Goal: Navigation & Orientation: Find specific page/section

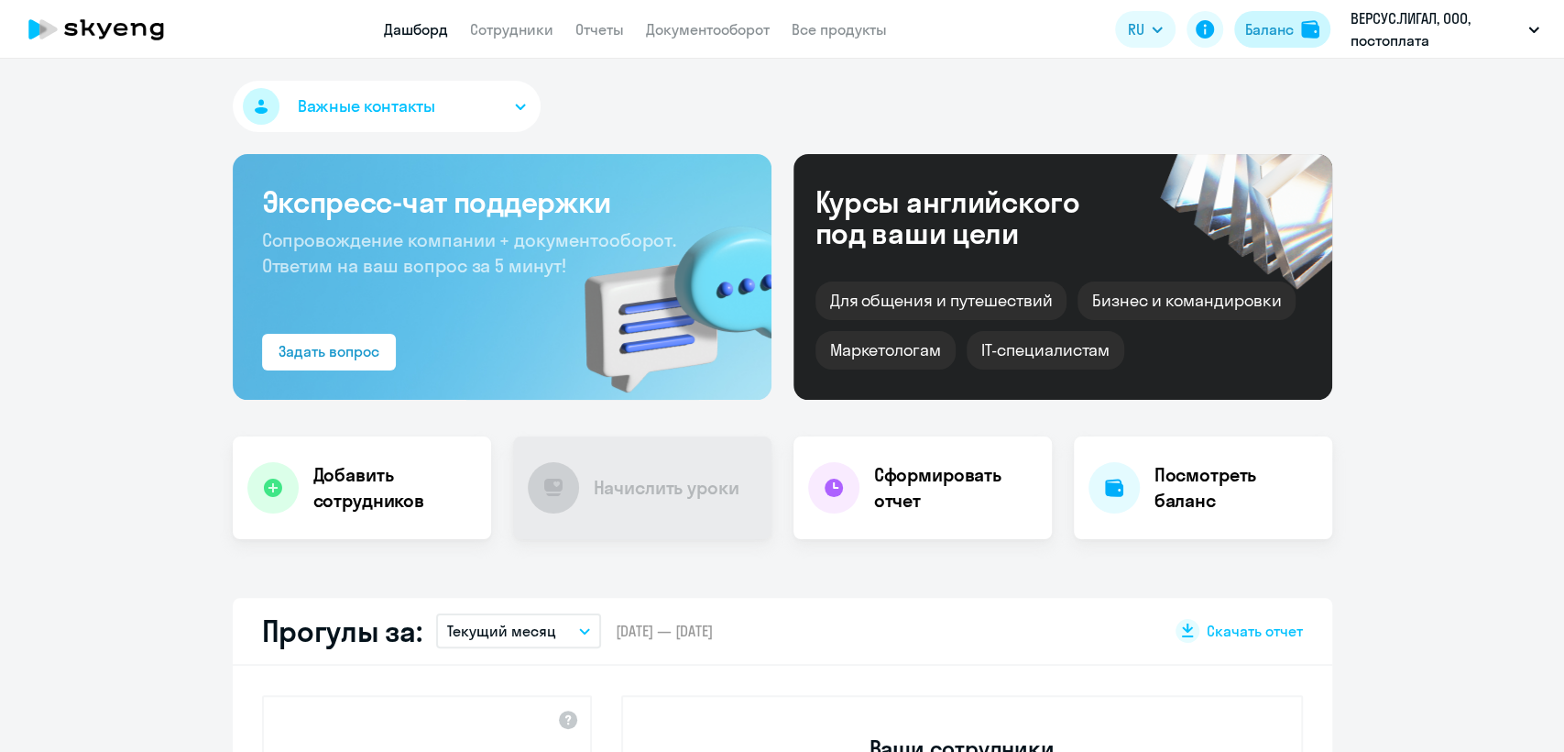
click at [1261, 41] on button "Баланс" at bounding box center [1283, 29] width 96 height 37
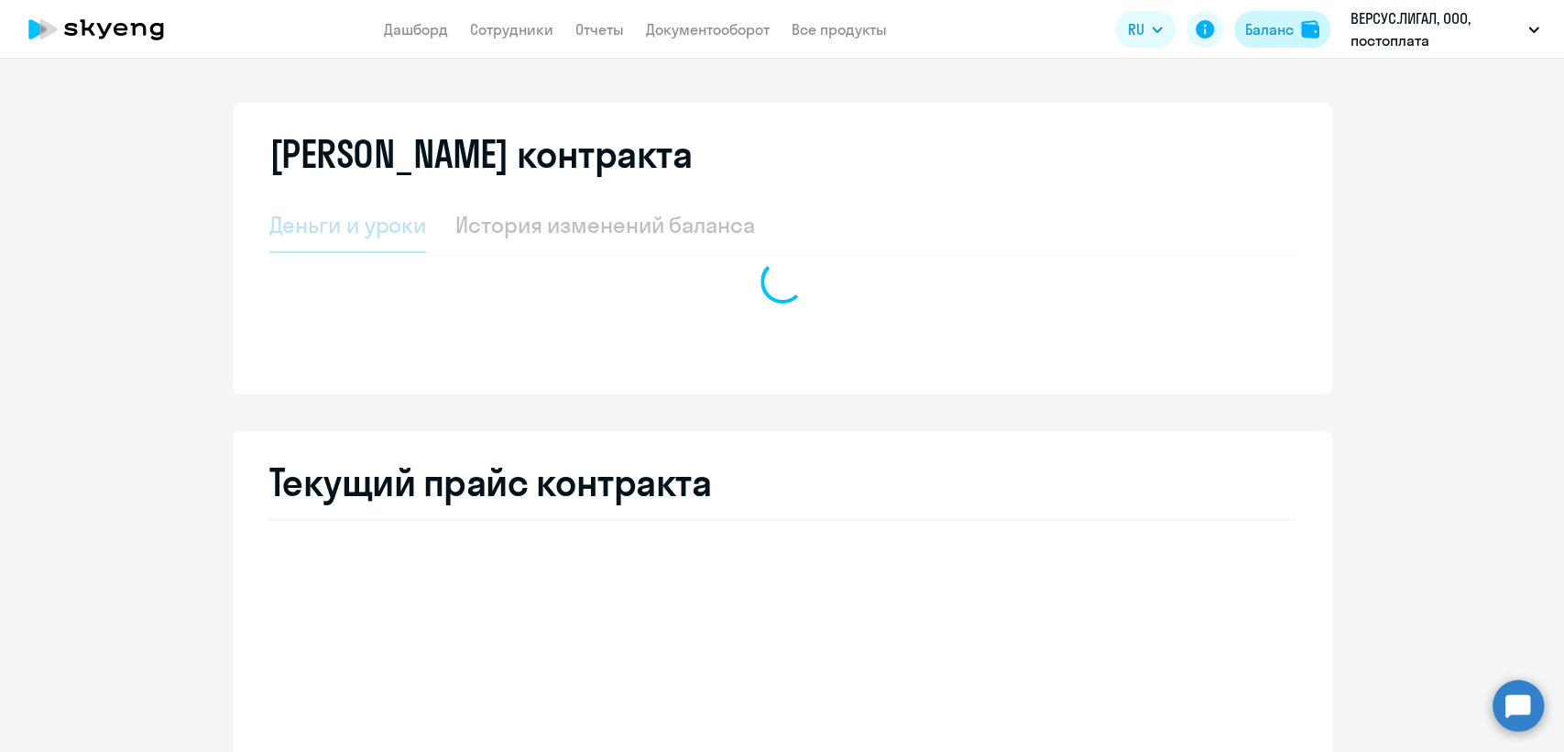
select select "english_adult_not_native_speaker"
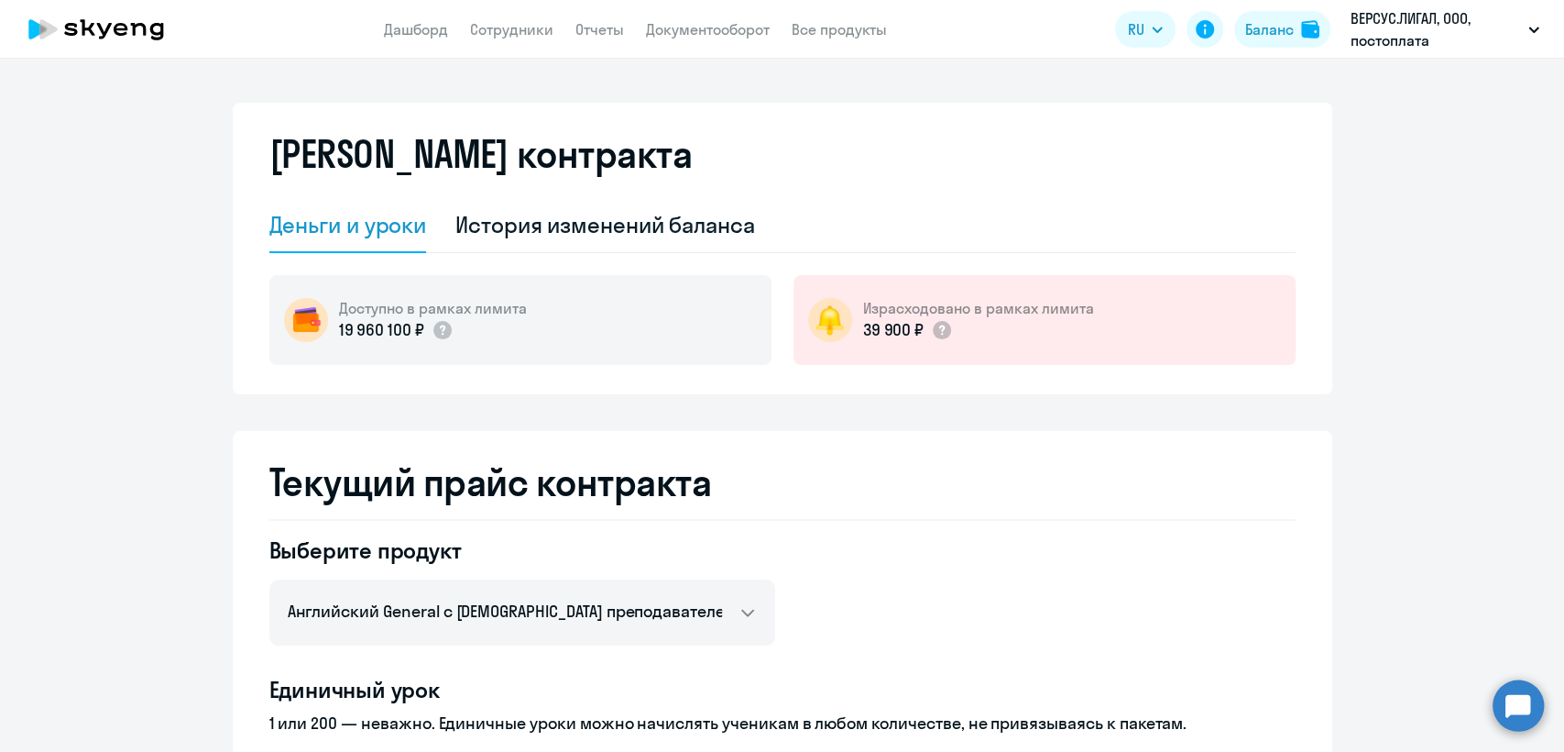
click at [708, 39] on app-menu-item-link "Документооборот" at bounding box center [708, 29] width 124 height 23
click at [705, 18] on app-menu-item-link "Документооборот" at bounding box center [708, 29] width 124 height 23
click at [727, 36] on link "Документооборот" at bounding box center [708, 29] width 124 height 18
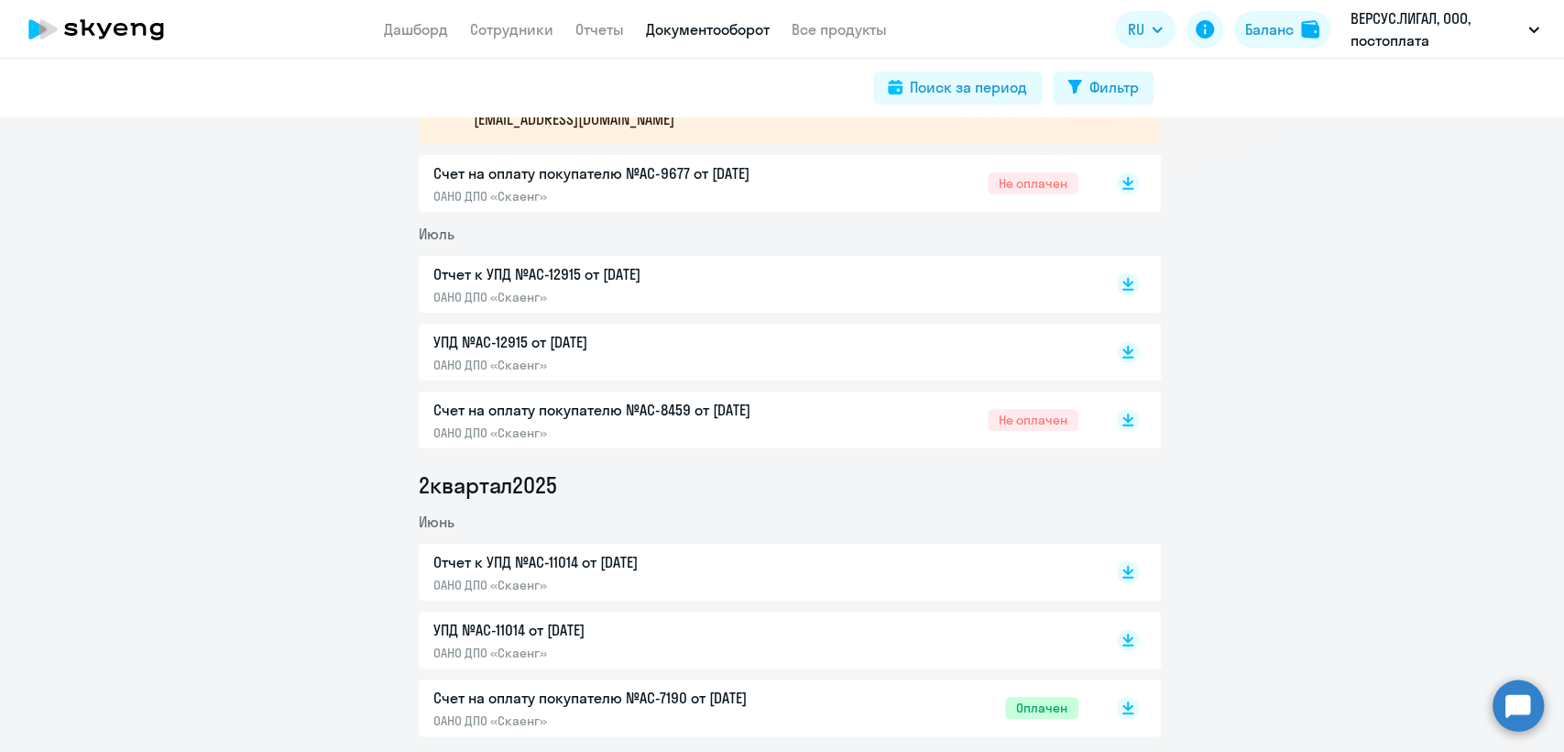
scroll to position [407, 0]
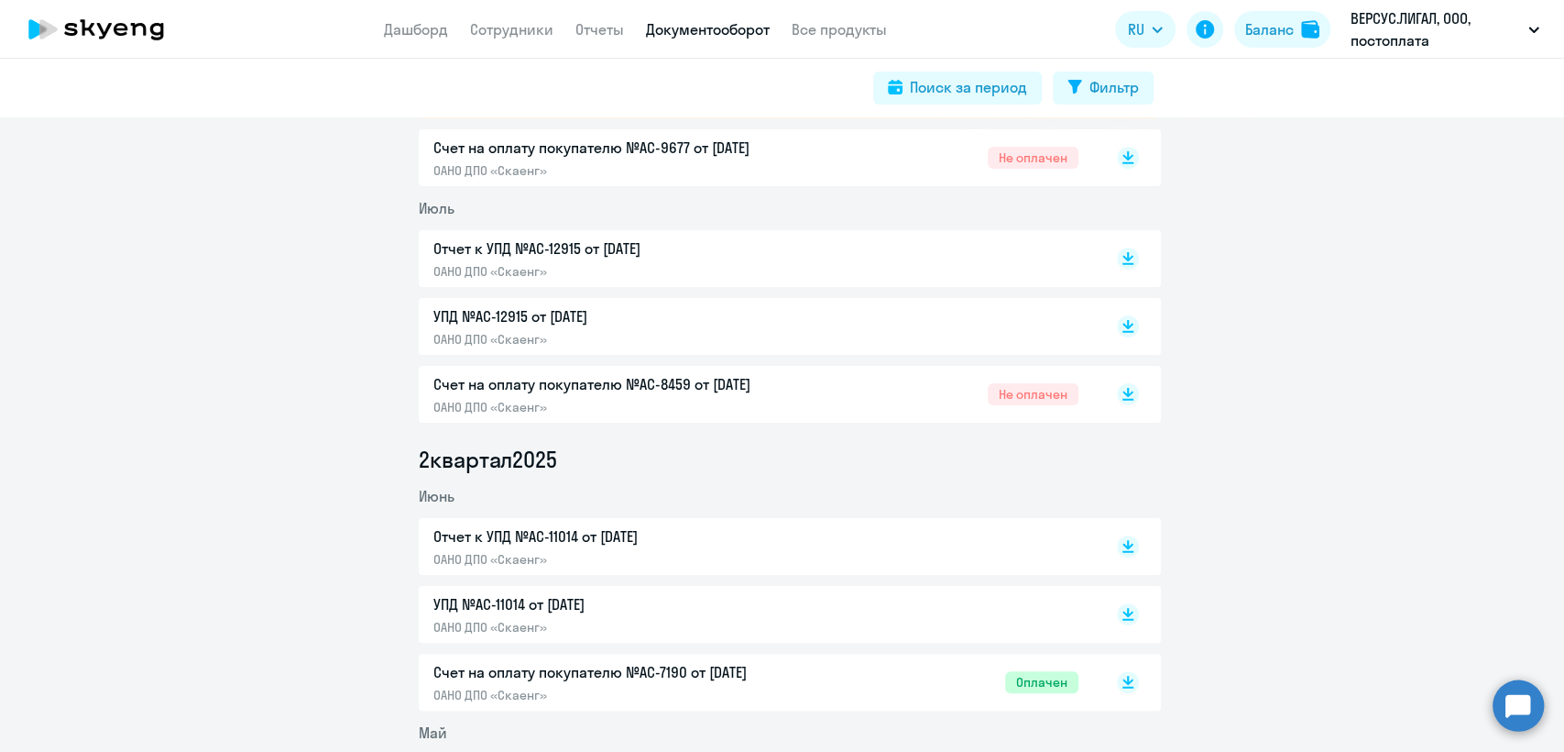
click at [805, 392] on p "Счет на оплату покупателю №AC-8459 от 02.07.2025" at bounding box center [626, 384] width 385 height 22
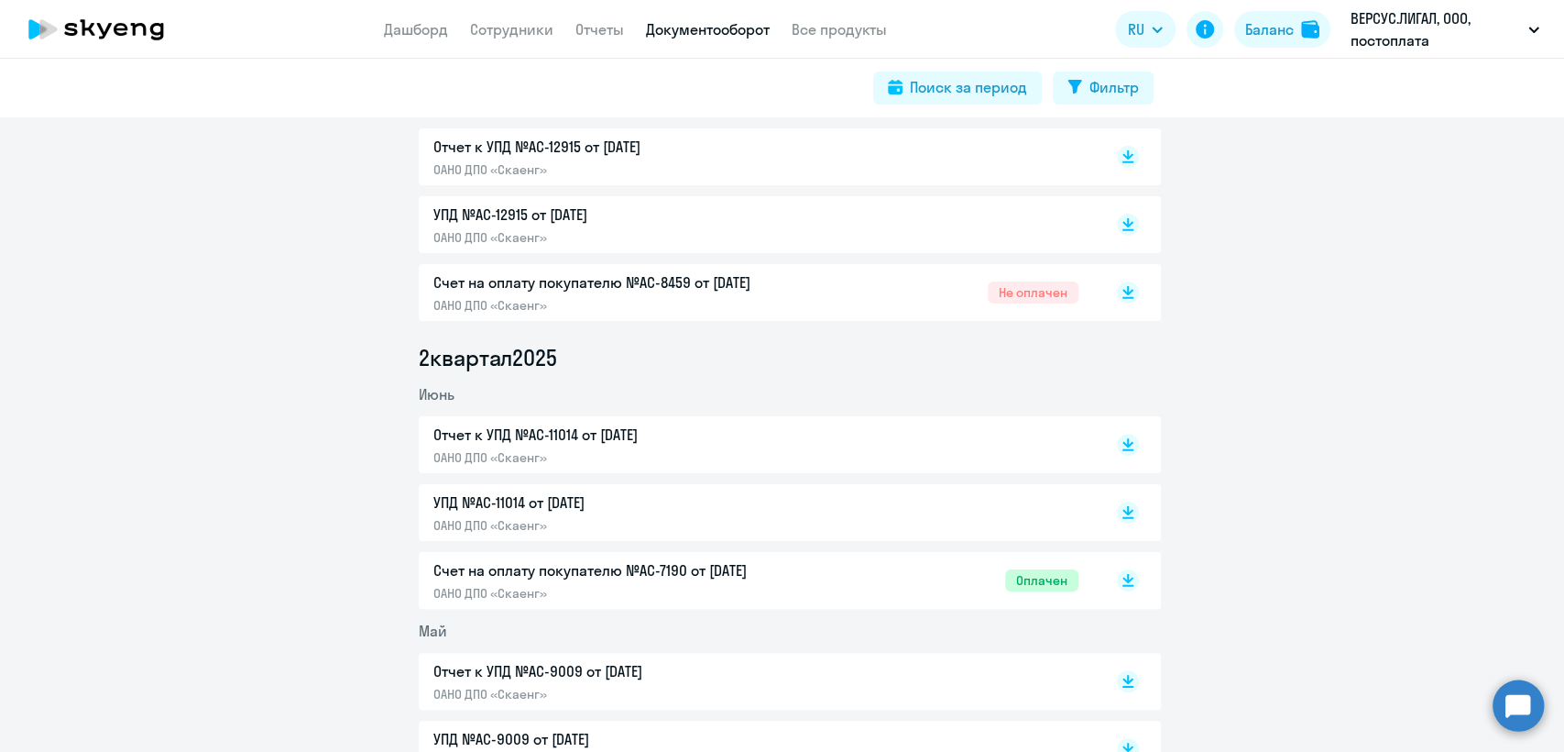
scroll to position [610, 0]
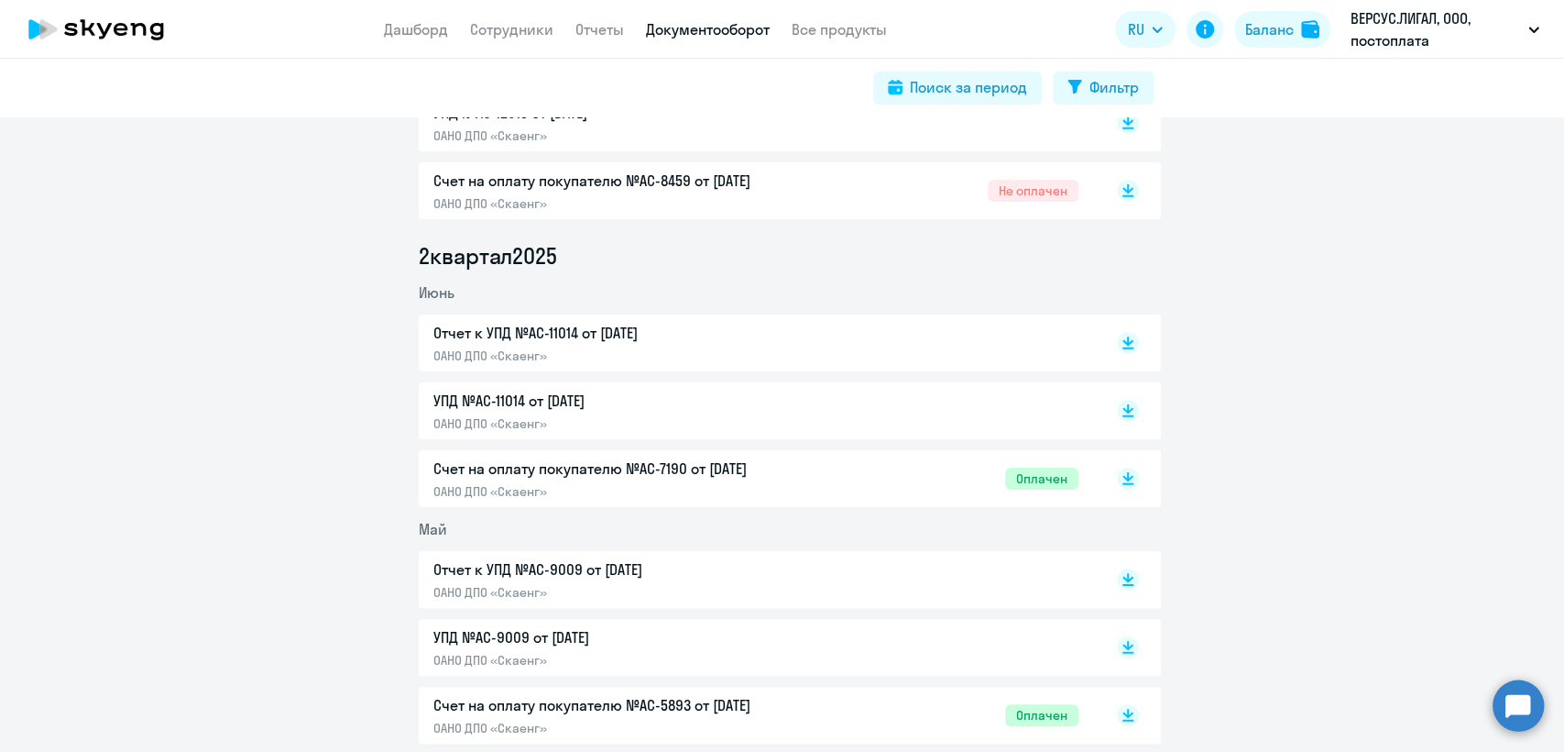
click at [845, 413] on div "УПД №AC-11014 от 30.06.2025 ОАНО ДПО «Скаенг»" at bounding box center [756, 411] width 645 height 42
click at [885, 364] on div "Отчет к УПД №AC-11014 от 30.06.2025 ОАНО ДПО «Скаенг»" at bounding box center [790, 342] width 742 height 57
click at [877, 357] on div "Отчет к УПД №AC-11014 от 30.06.2025 ОАНО ДПО «Скаенг»" at bounding box center [756, 343] width 645 height 42
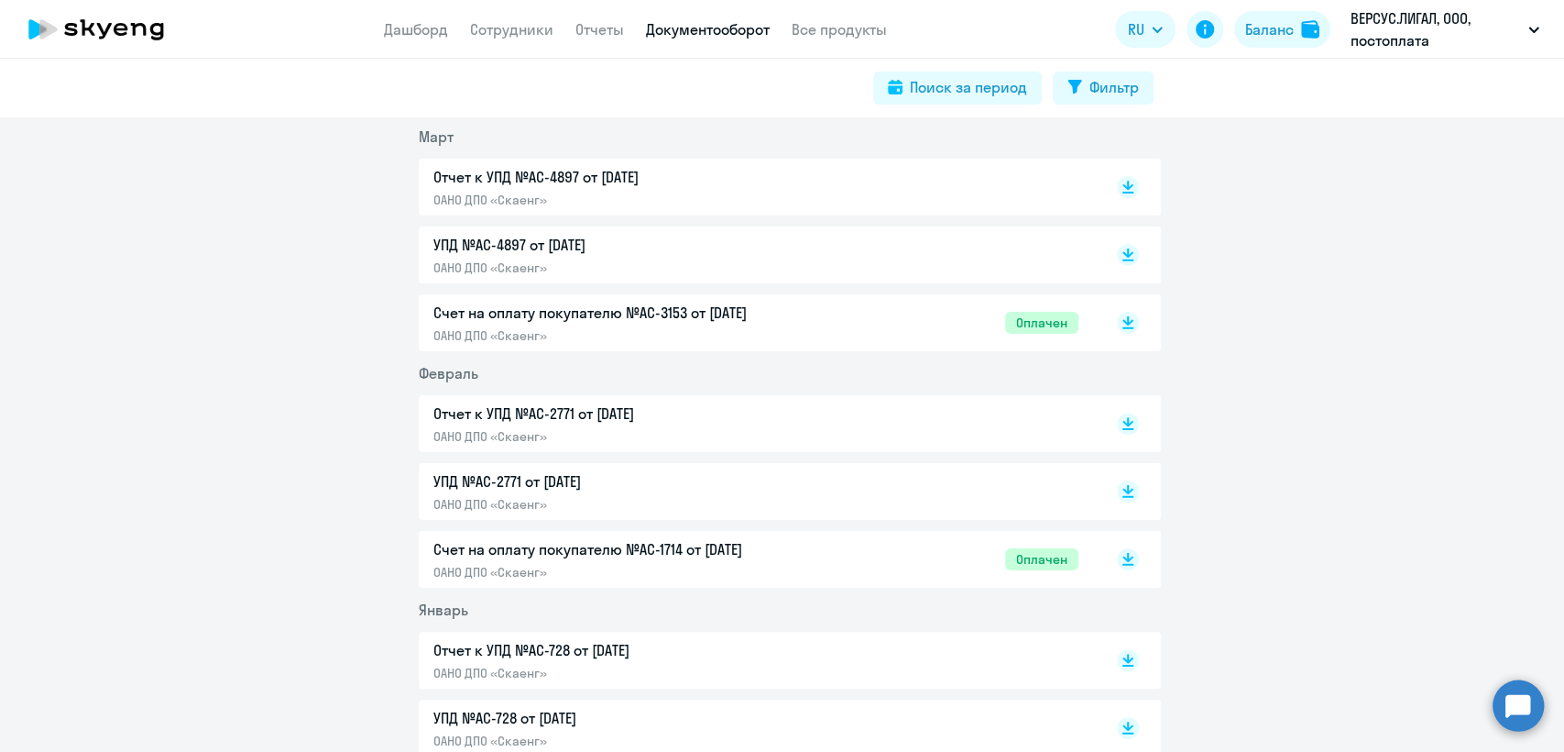
scroll to position [1222, 0]
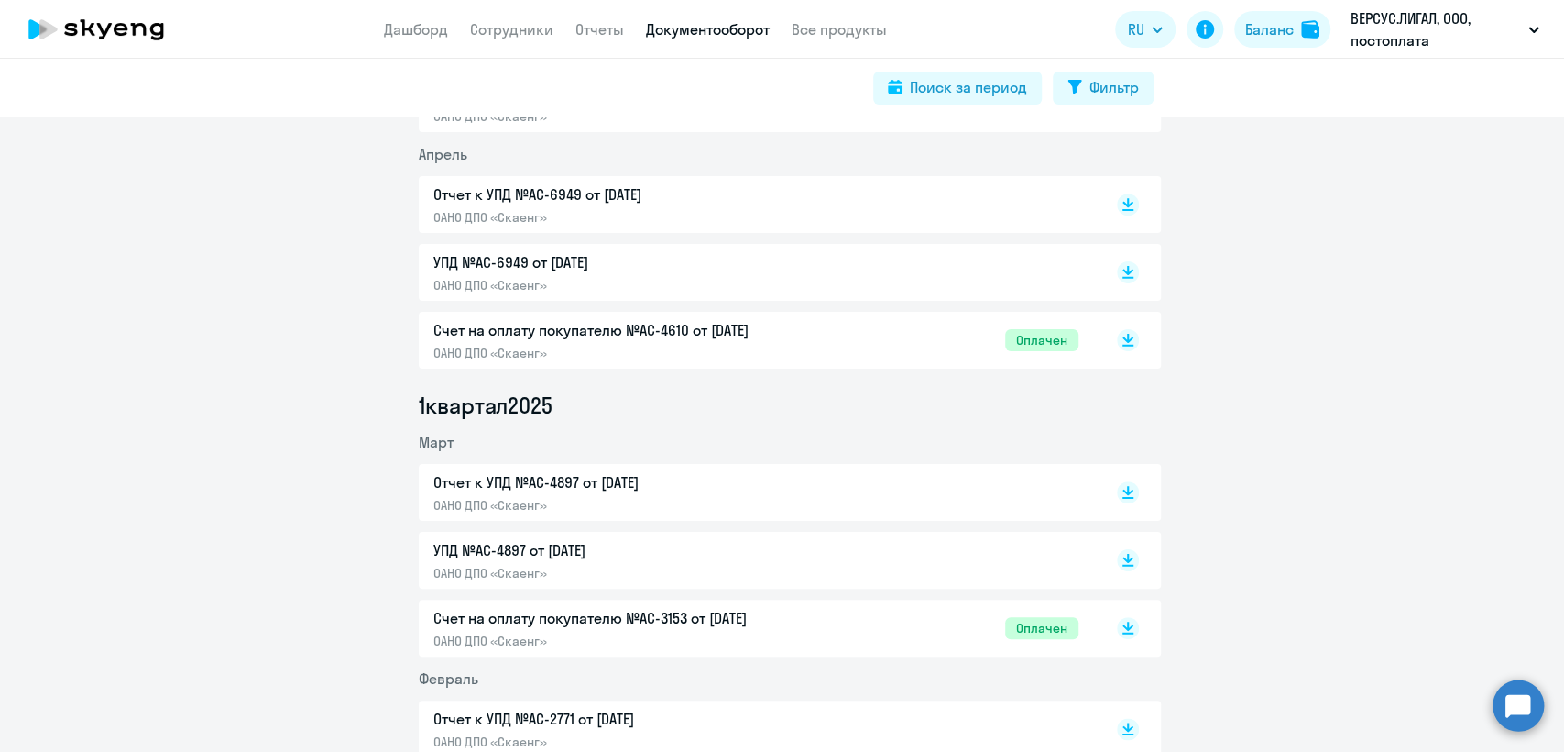
click at [838, 502] on div "Отчет к УПД №AC-4897 от 31.03.2025 ОАНО ДПО «Скаенг»" at bounding box center [756, 492] width 645 height 42
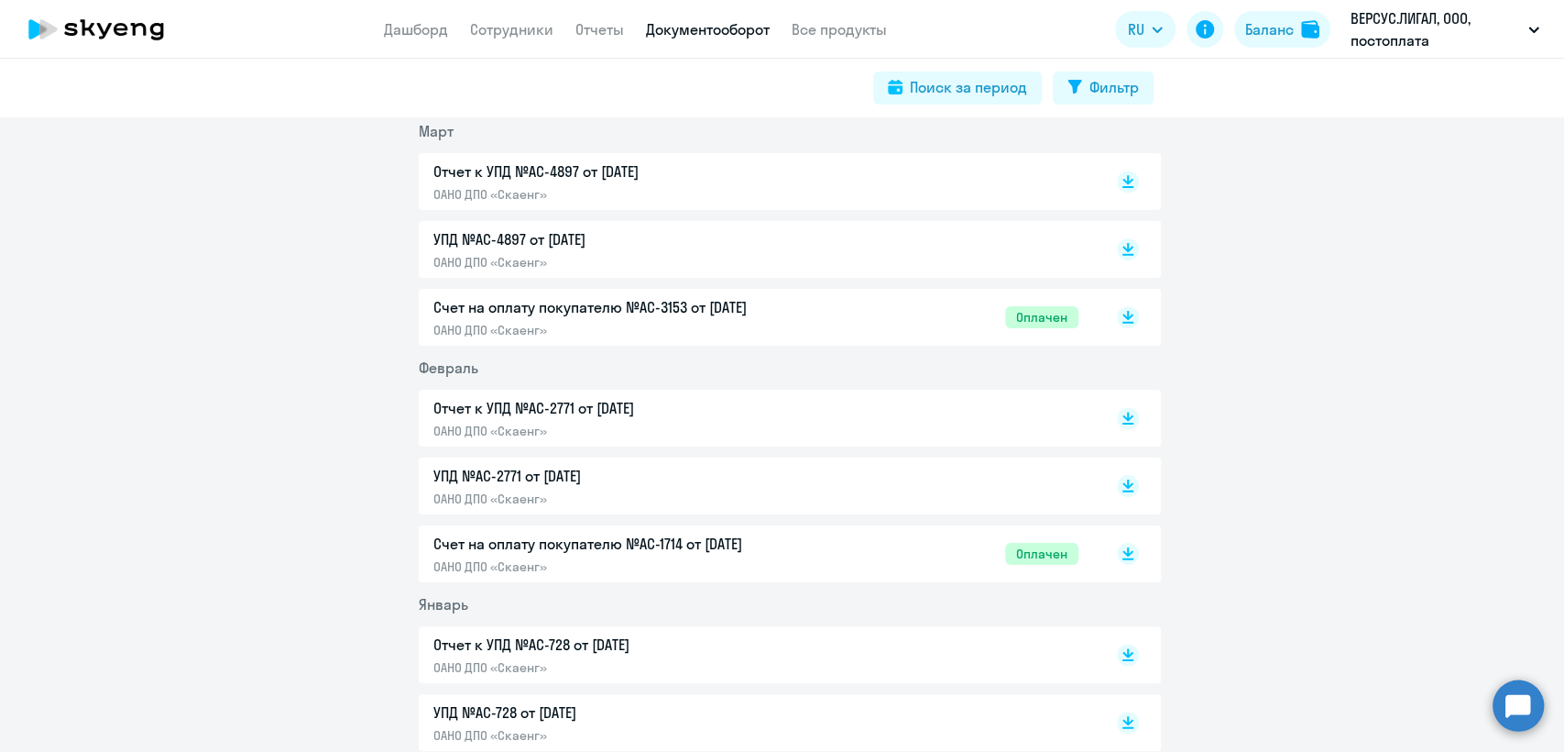
scroll to position [1730, 0]
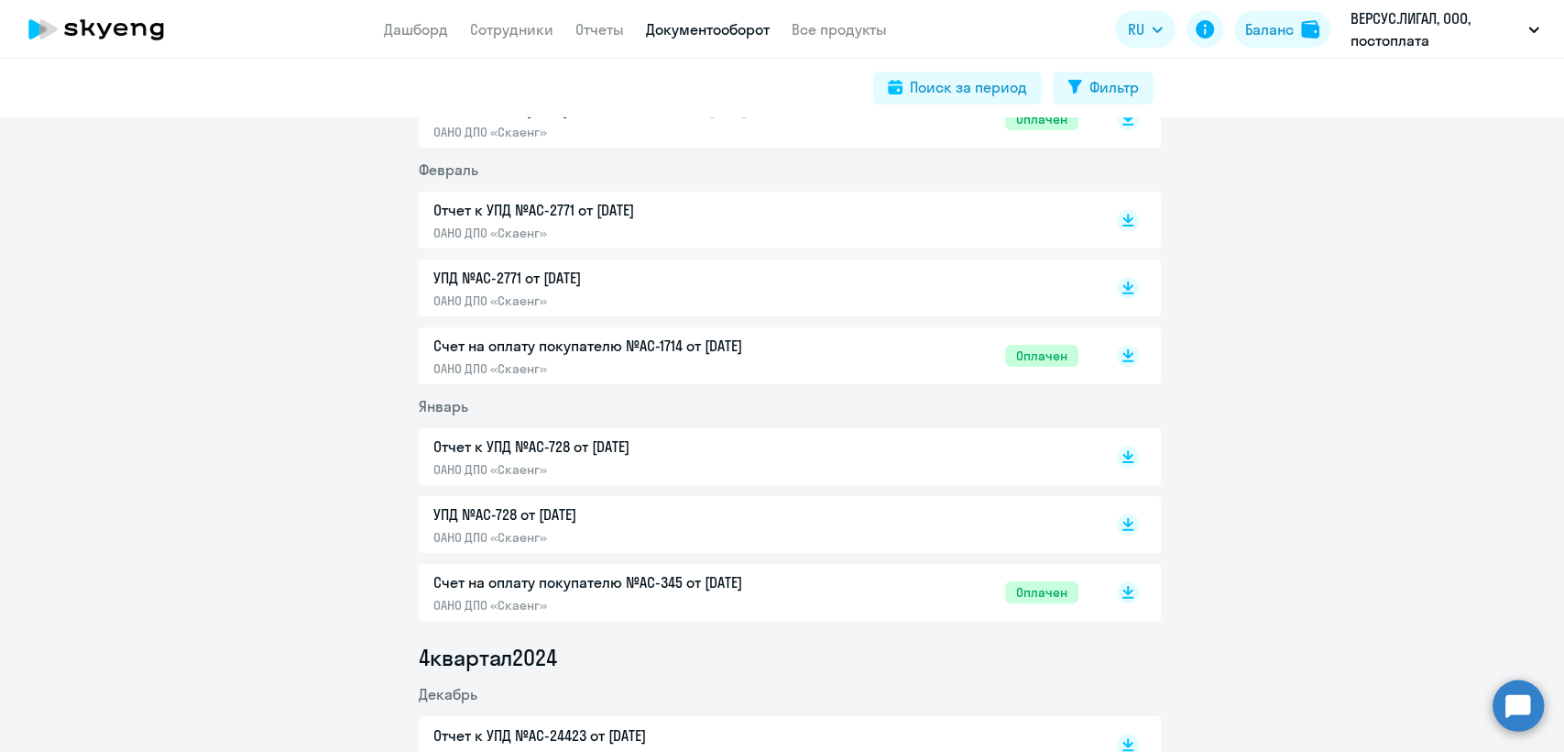
click at [860, 229] on div "Отчет к УПД №AC-2771 от 28.02.2025 ОАНО ДПО «Скаенг»" at bounding box center [756, 220] width 645 height 42
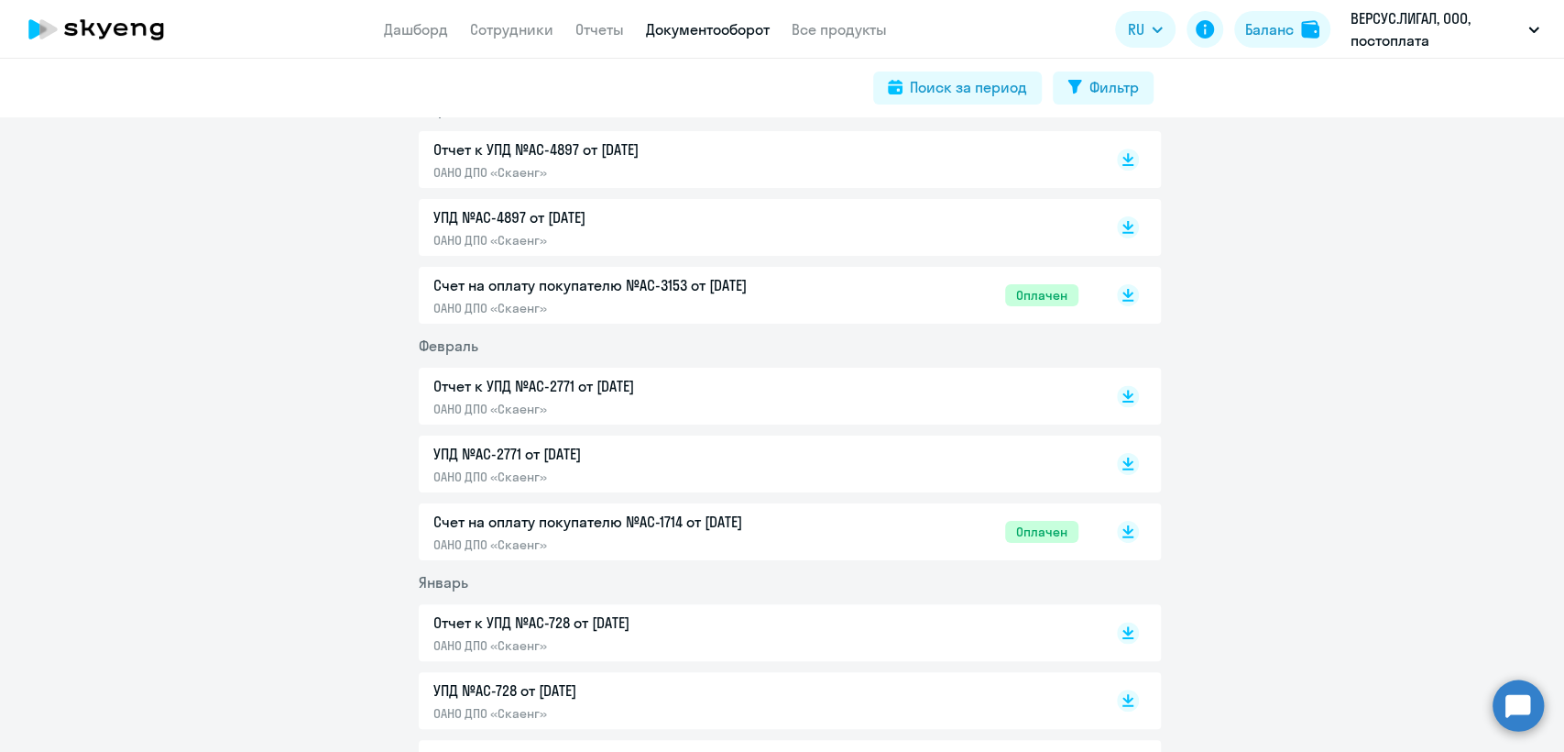
scroll to position [1527, 0]
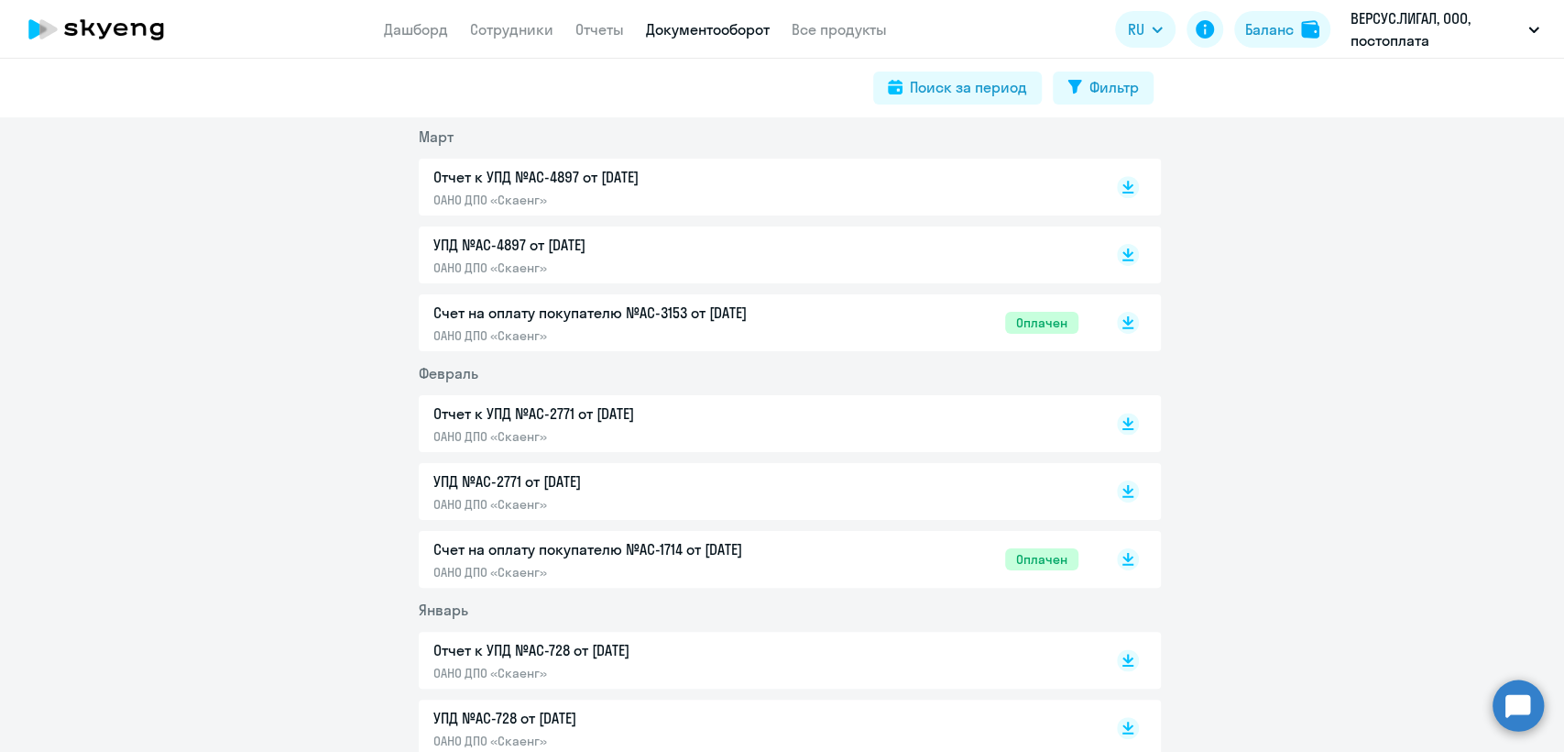
click at [750, 332] on p "ОАНО ДПО «Скаенг»" at bounding box center [626, 335] width 385 height 16
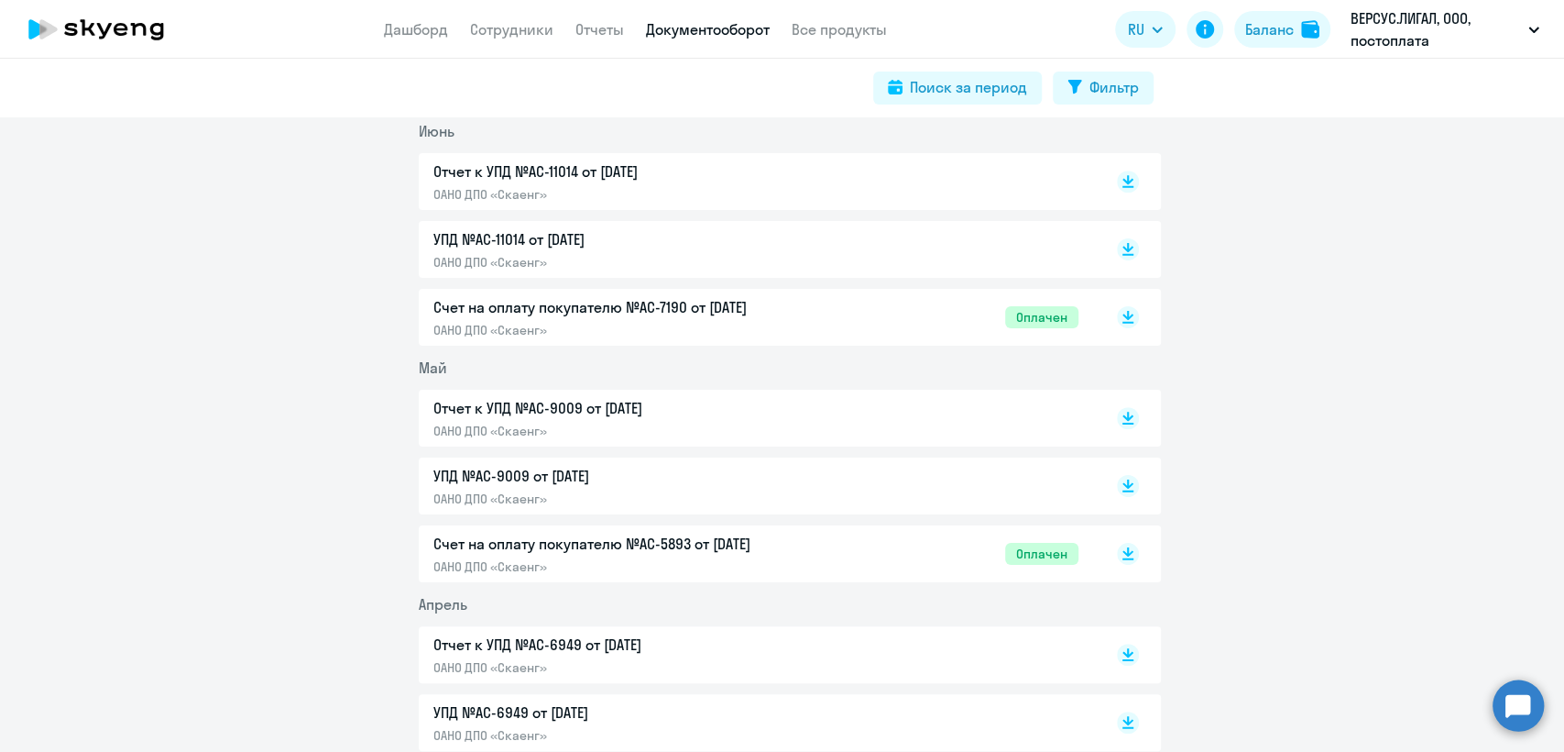
scroll to position [610, 0]
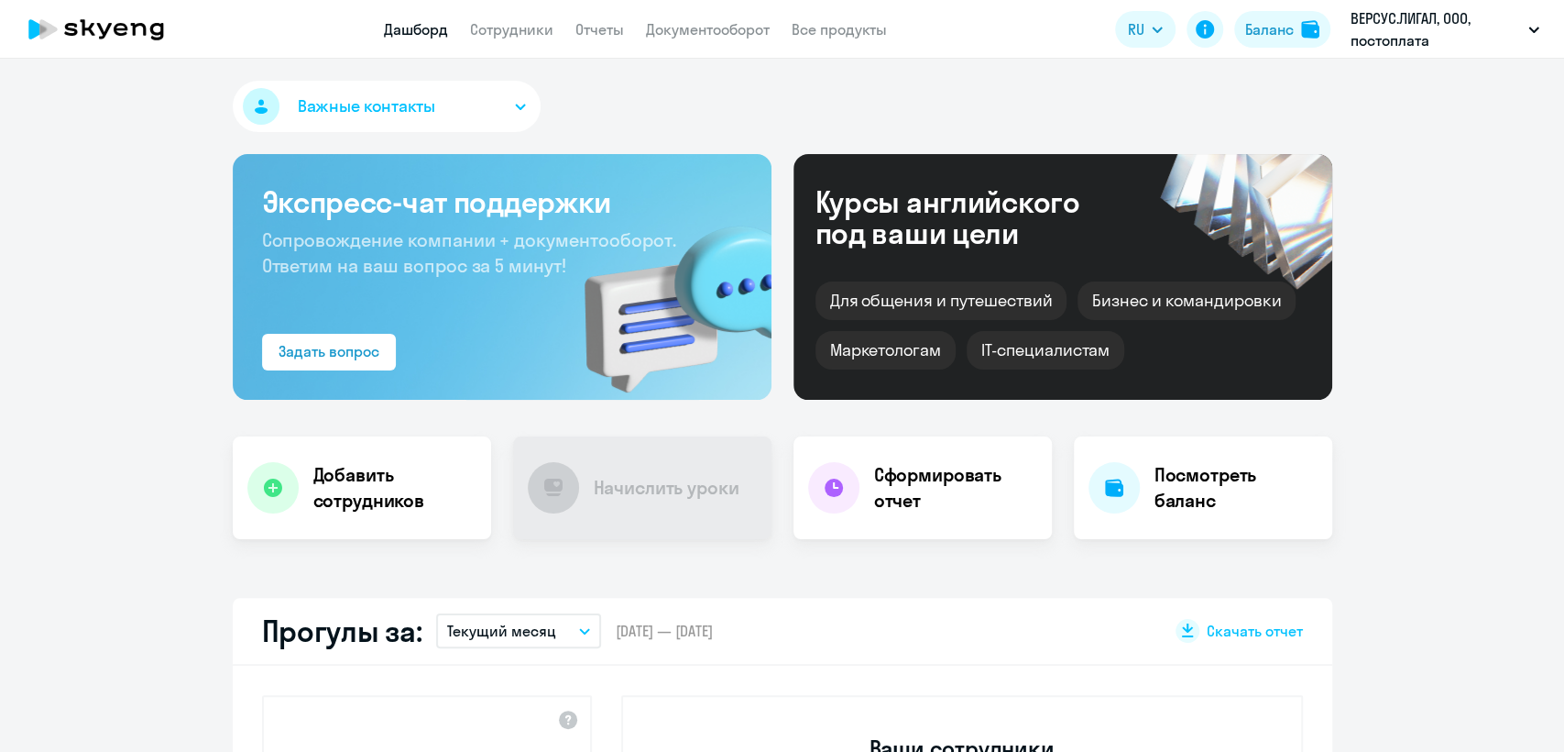
click at [499, 30] on link "Сотрудники" at bounding box center [511, 29] width 83 height 18
select select "30"
click at [701, 39] on app-menu-item-link "Документооборот" at bounding box center [708, 29] width 124 height 23
select select "30"
click at [722, 20] on link "Документооборот" at bounding box center [708, 29] width 124 height 18
